Goal: Find specific page/section: Find specific page/section

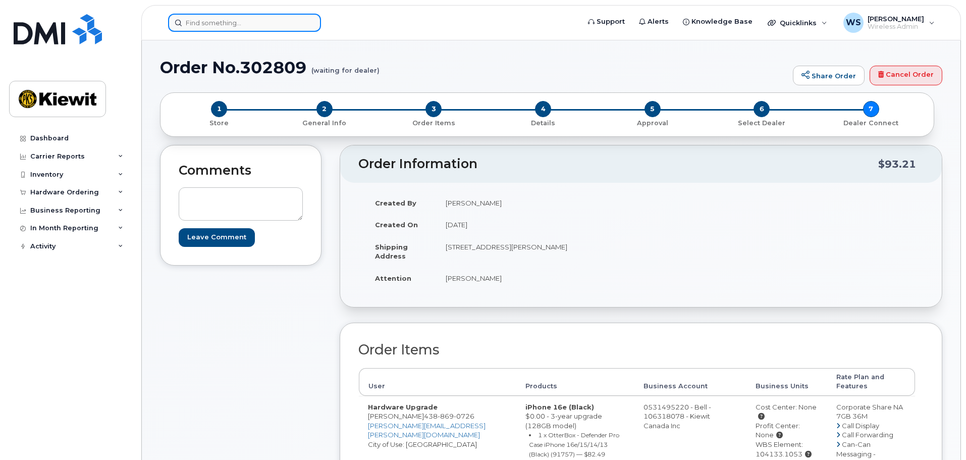
click at [236, 26] on input at bounding box center [244, 23] width 153 height 18
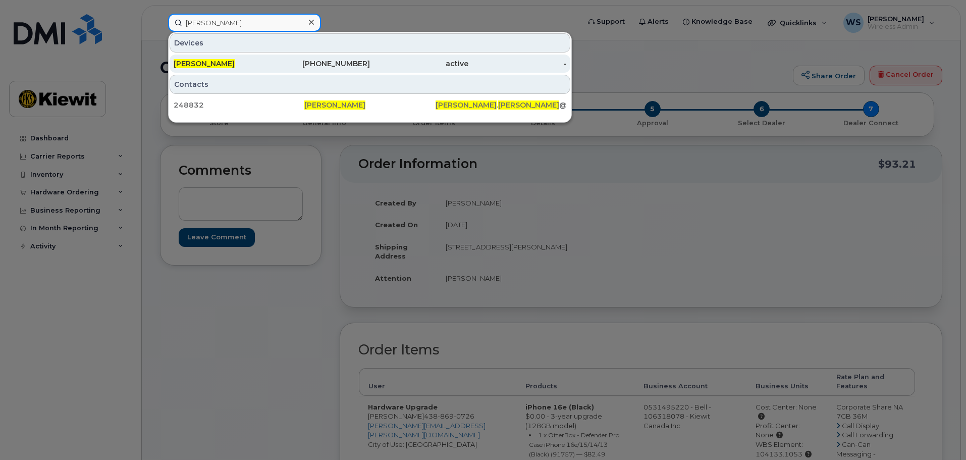
type input "frederic gagnon"
click at [240, 64] on div "[PERSON_NAME]" at bounding box center [223, 64] width 98 height 10
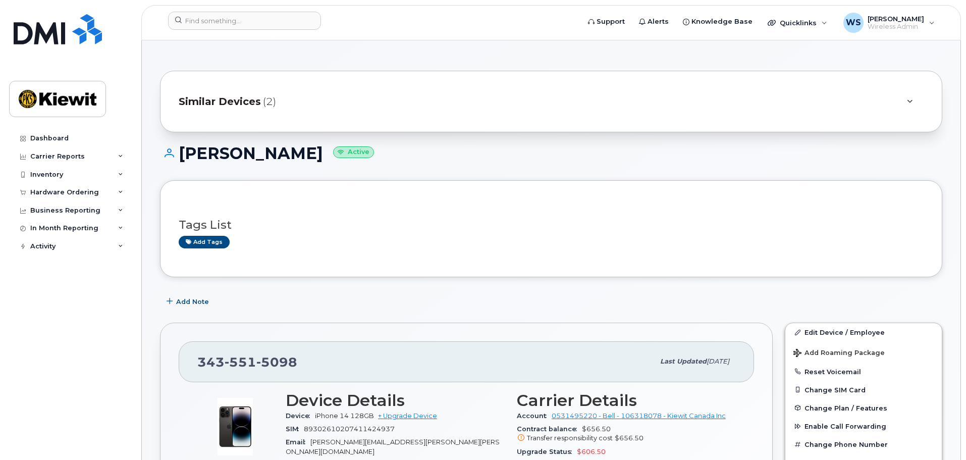
drag, startPoint x: 966, startPoint y: 5, endPoint x: 639, endPoint y: 53, distance: 331.2
click at [211, 17] on input at bounding box center [244, 21] width 153 height 18
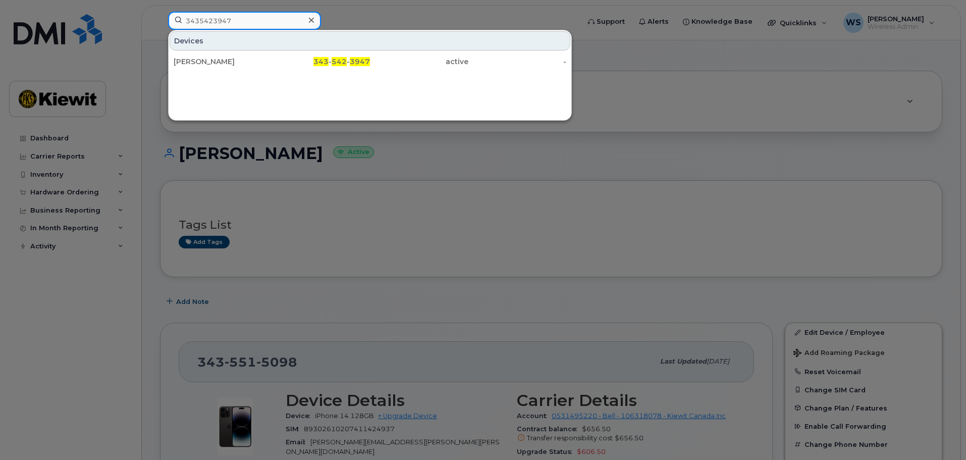
type input "3435423947"
